Goal: Task Accomplishment & Management: Complete application form

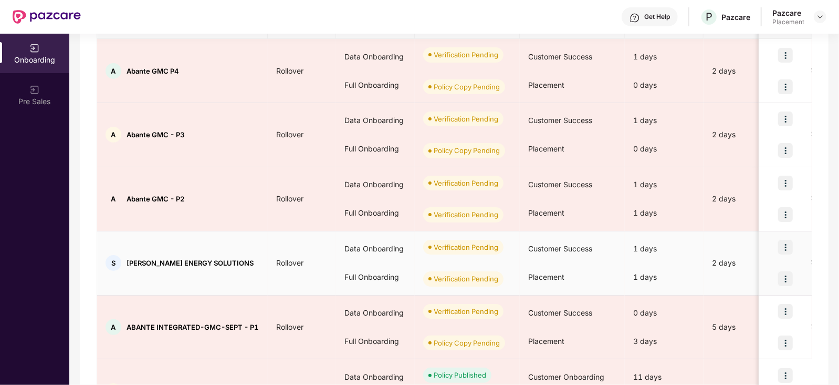
click at [285, 272] on td "Rollover" at bounding box center [302, 263] width 68 height 64
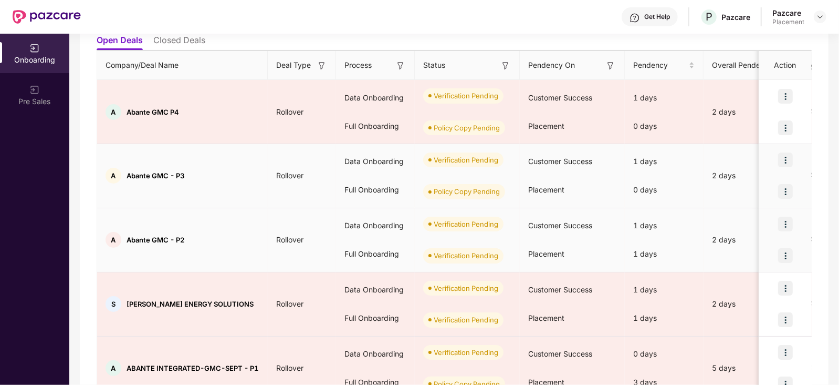
scroll to position [123, 0]
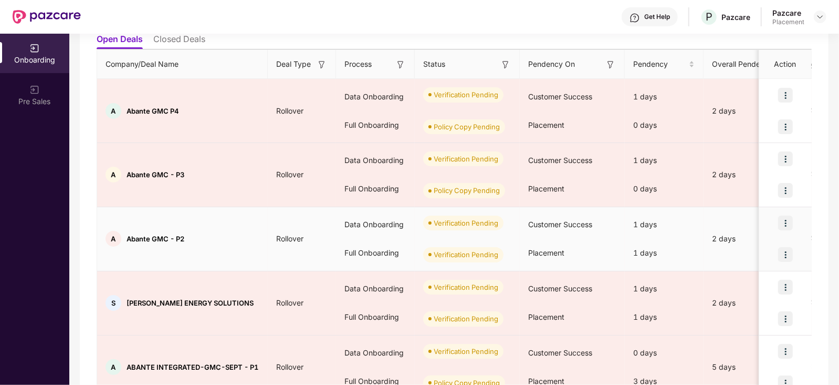
click at [783, 254] on img at bounding box center [785, 254] width 15 height 15
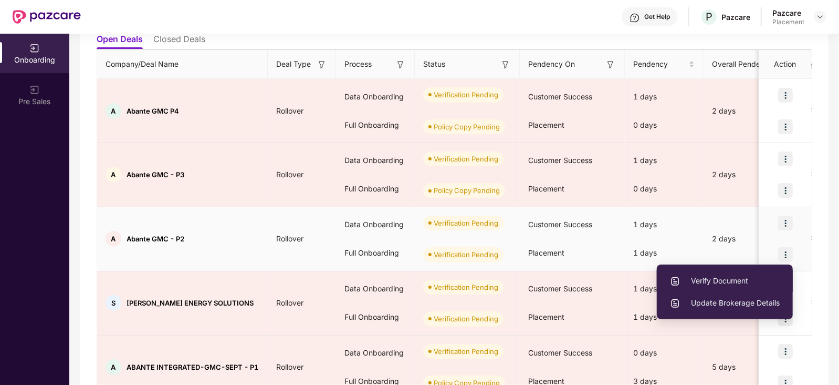
click at [714, 279] on span "Verify Document" at bounding box center [725, 281] width 110 height 12
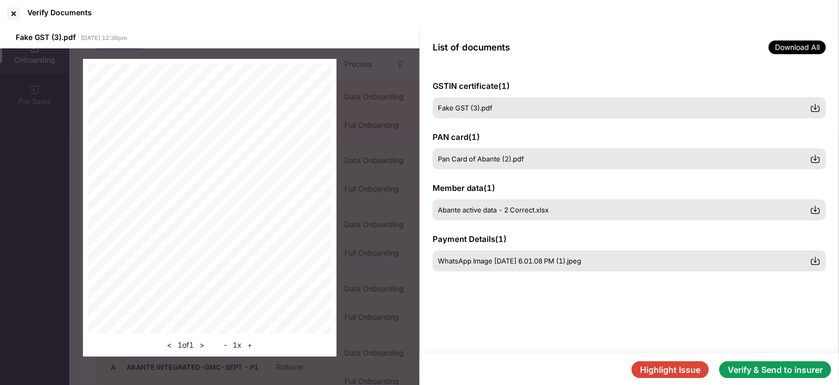
click at [735, 372] on button "Verify & Send to insurer" at bounding box center [776, 369] width 112 height 17
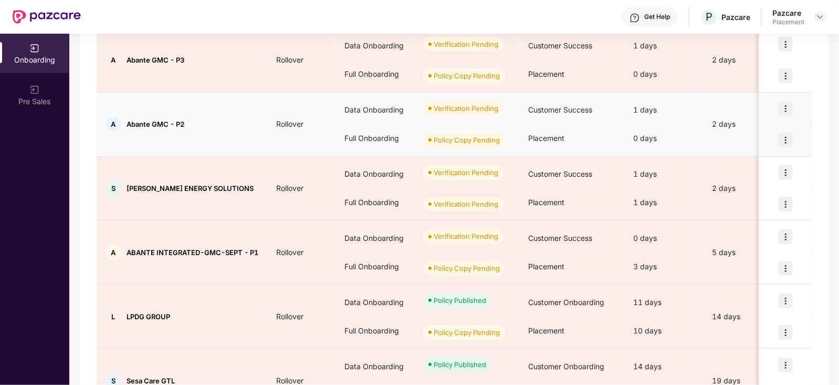
scroll to position [306, 0]
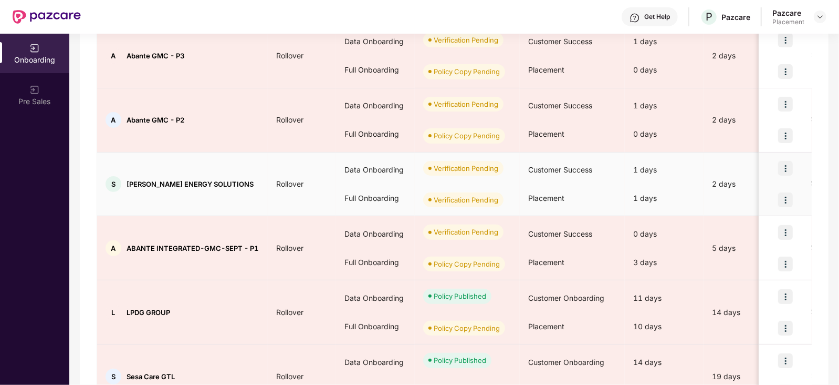
click at [785, 201] on img at bounding box center [785, 199] width 15 height 15
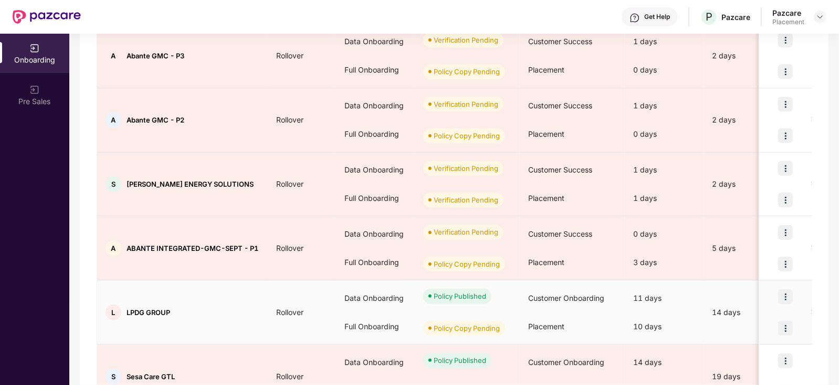
click at [643, 294] on div "11 days" at bounding box center [664, 298] width 79 height 28
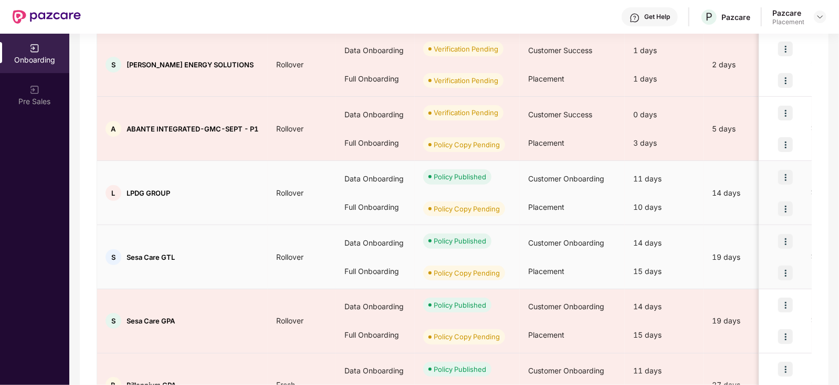
scroll to position [494, 0]
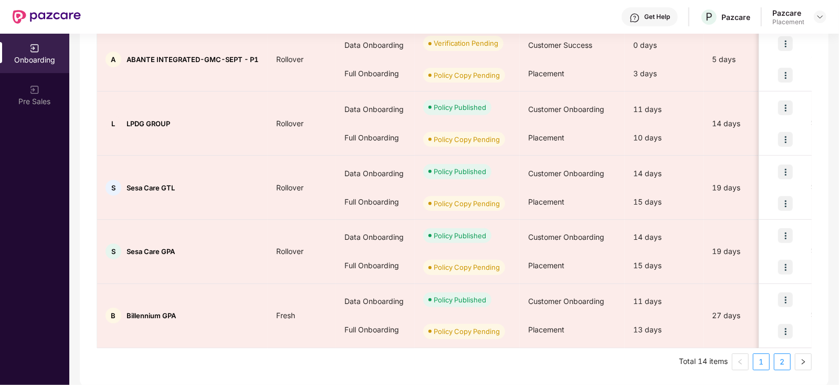
click at [779, 357] on link "2" at bounding box center [783, 362] width 16 height 16
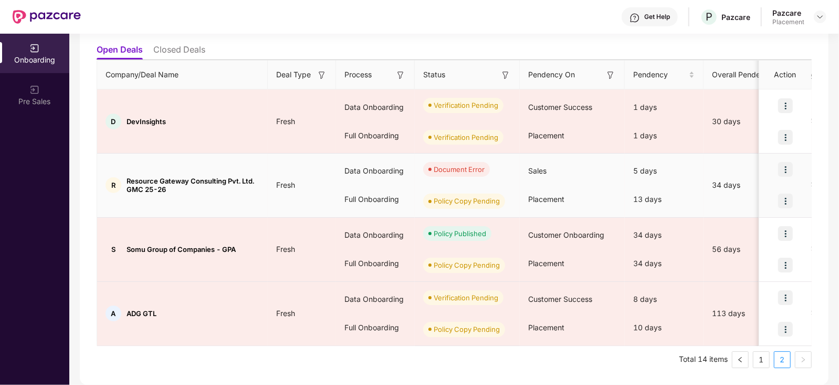
scroll to position [111, 0]
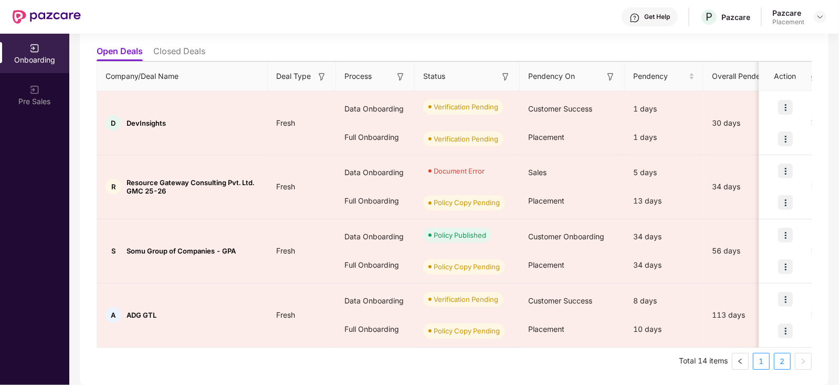
click at [763, 359] on link "1" at bounding box center [762, 361] width 16 height 16
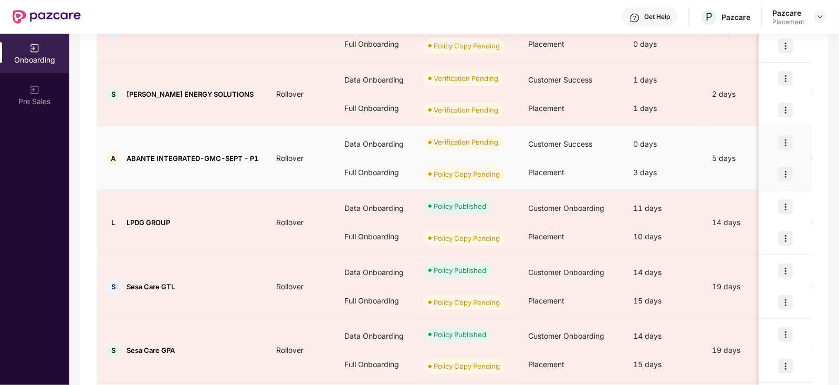
scroll to position [494, 0]
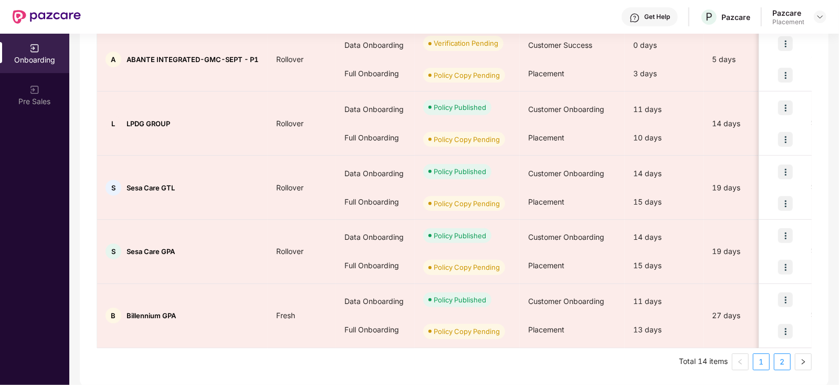
click at [778, 361] on link "2" at bounding box center [783, 362] width 16 height 16
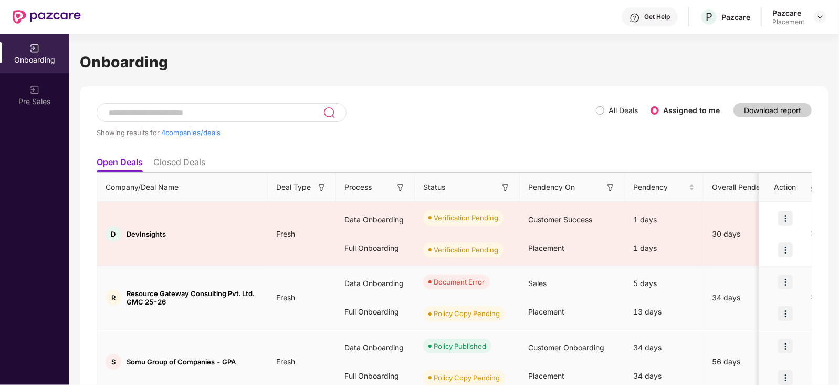
scroll to position [111, 0]
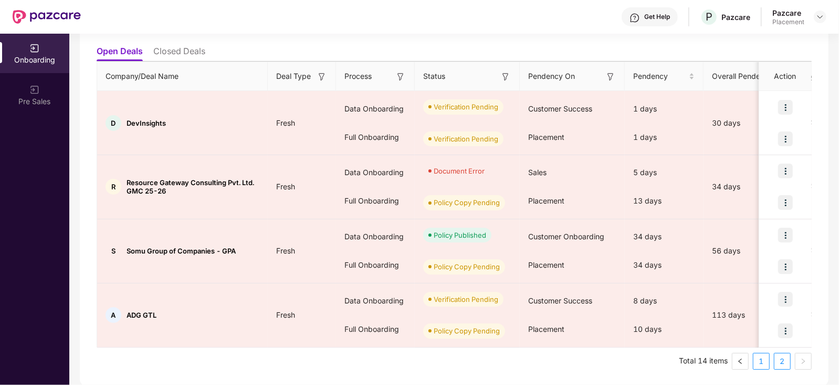
click at [763, 357] on link "1" at bounding box center [762, 361] width 16 height 16
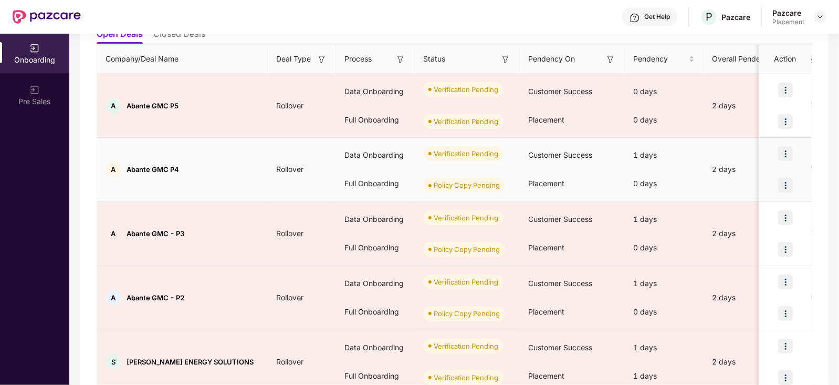
scroll to position [133, 0]
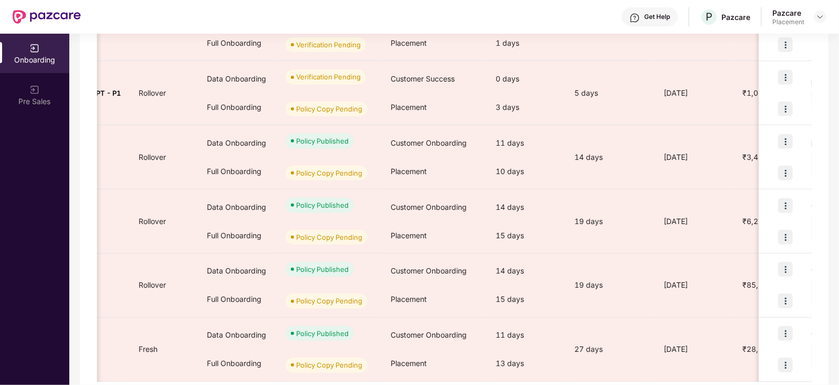
scroll to position [494, 0]
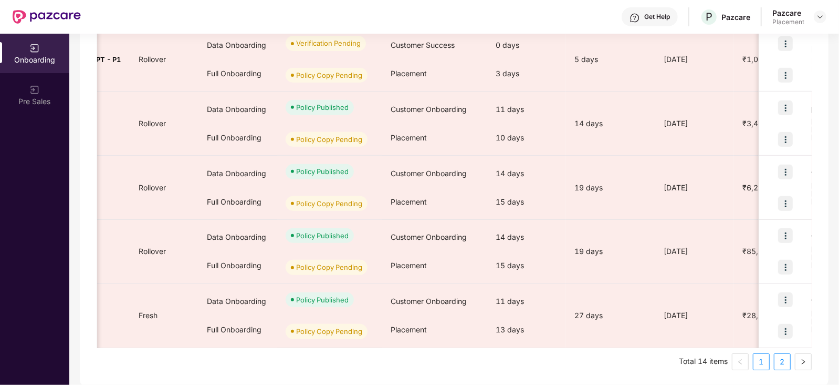
click at [785, 359] on link "2" at bounding box center [783, 362] width 16 height 16
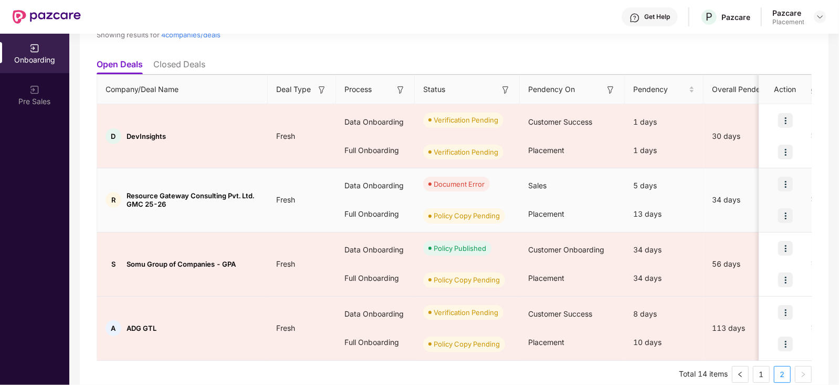
scroll to position [111, 0]
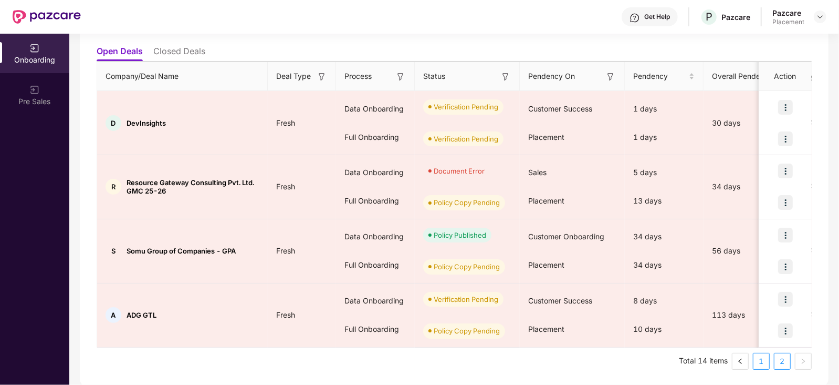
click at [763, 361] on link "1" at bounding box center [762, 361] width 16 height 16
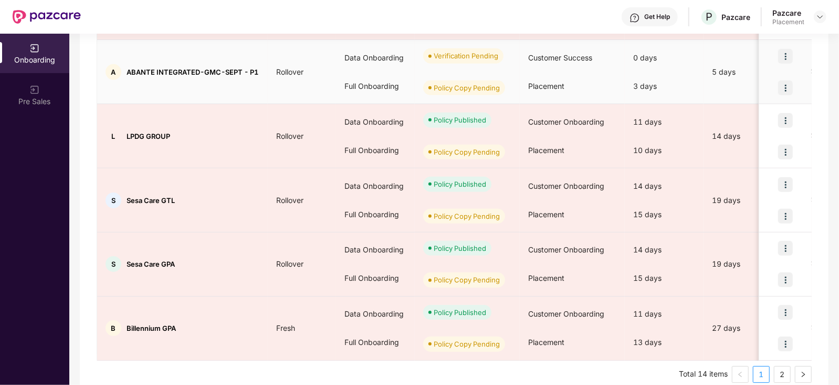
scroll to position [494, 0]
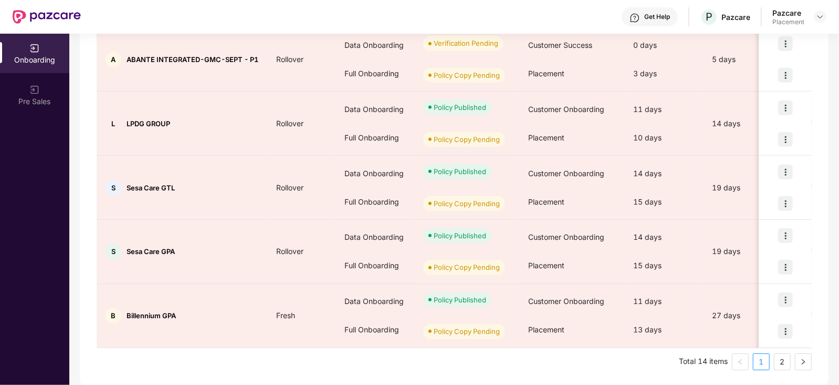
click at [780, 361] on link "2" at bounding box center [783, 362] width 16 height 16
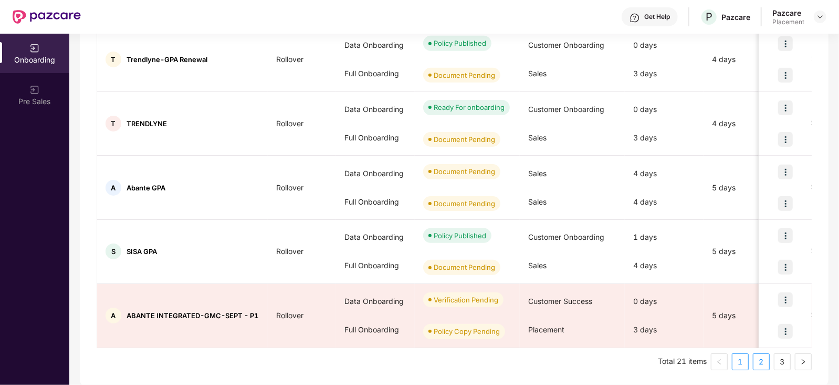
click at [761, 361] on link "2" at bounding box center [762, 362] width 16 height 16
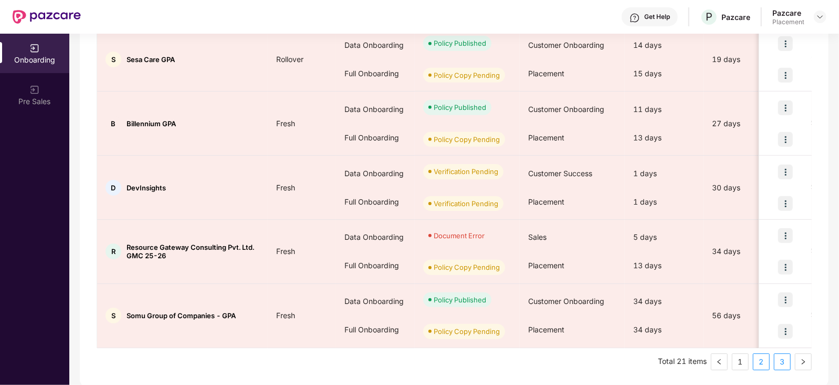
click at [781, 361] on link "3" at bounding box center [783, 362] width 16 height 16
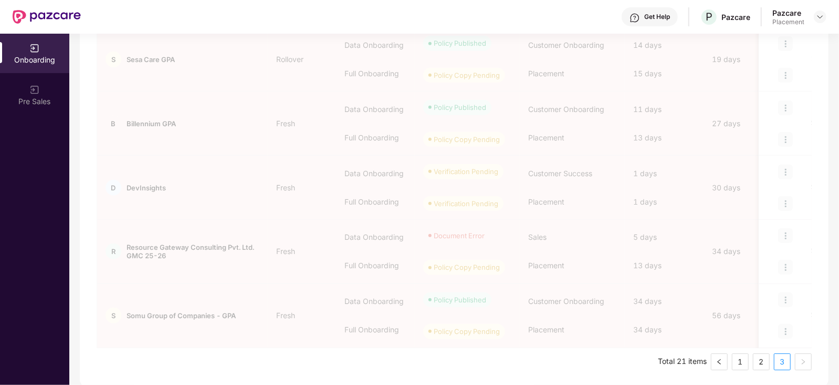
scroll to position [0, 0]
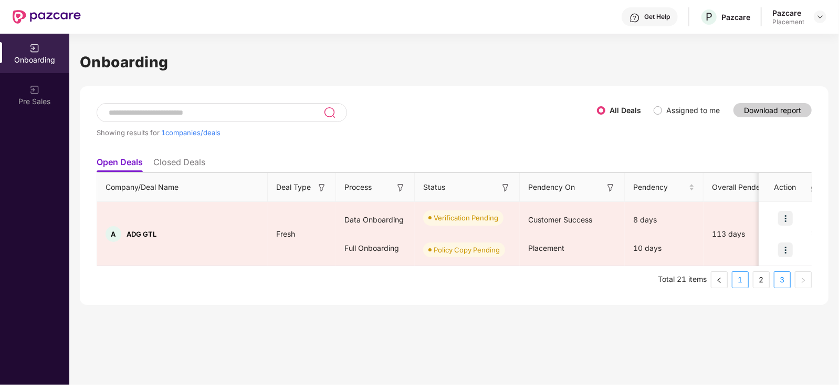
click at [743, 281] on link "1" at bounding box center [741, 280] width 16 height 16
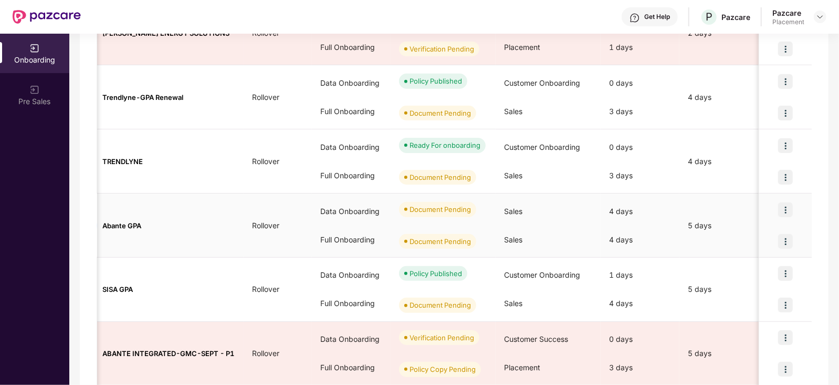
scroll to position [494, 0]
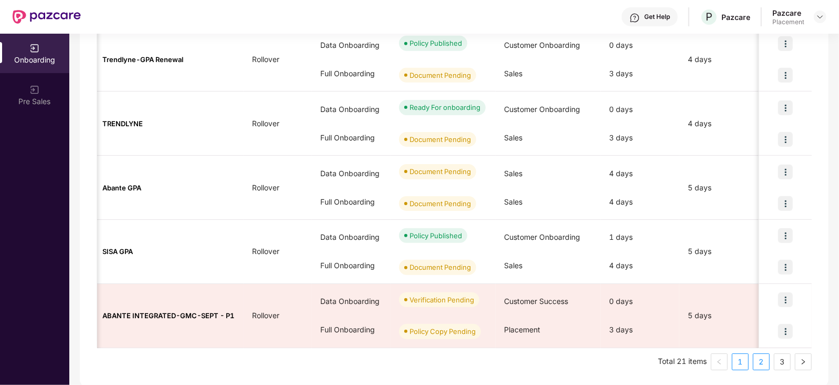
click at [758, 360] on link "2" at bounding box center [762, 362] width 16 height 16
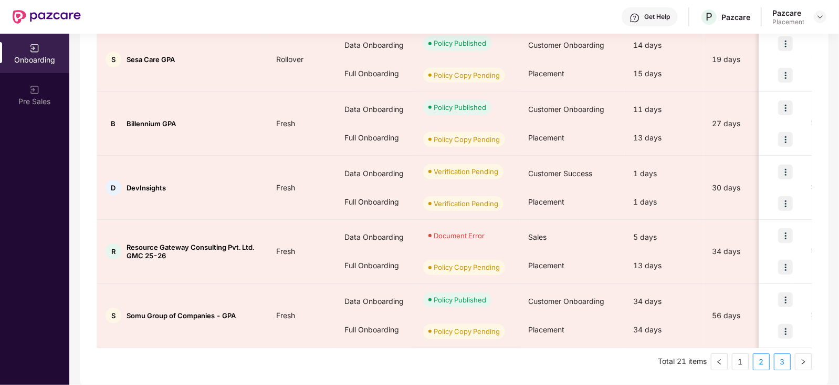
click at [785, 361] on link "3" at bounding box center [783, 362] width 16 height 16
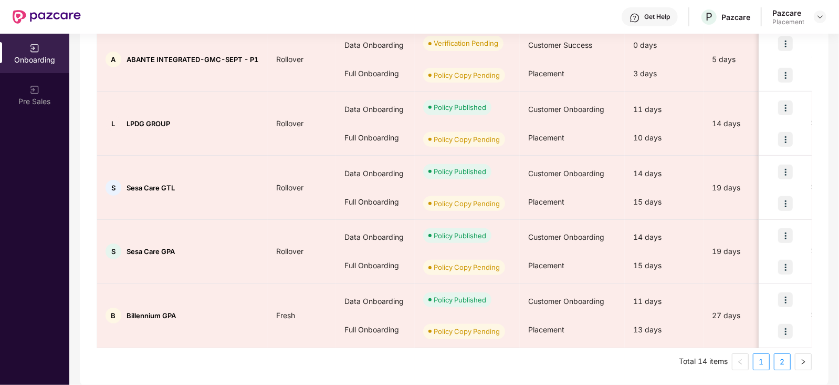
click at [782, 358] on link "2" at bounding box center [783, 362] width 16 height 16
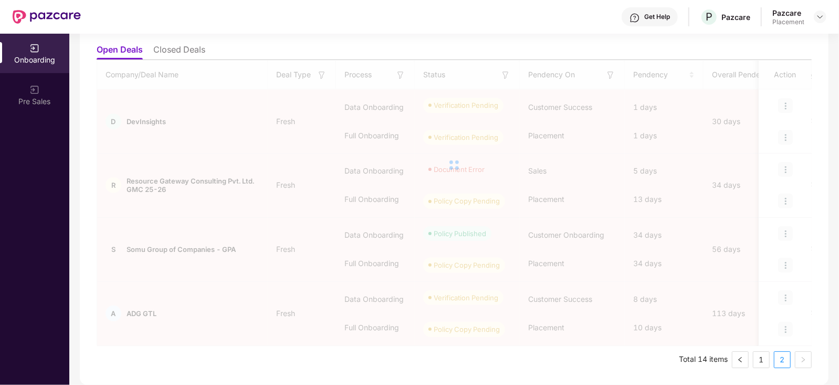
scroll to position [111, 0]
